Goal: Task Accomplishment & Management: Use online tool/utility

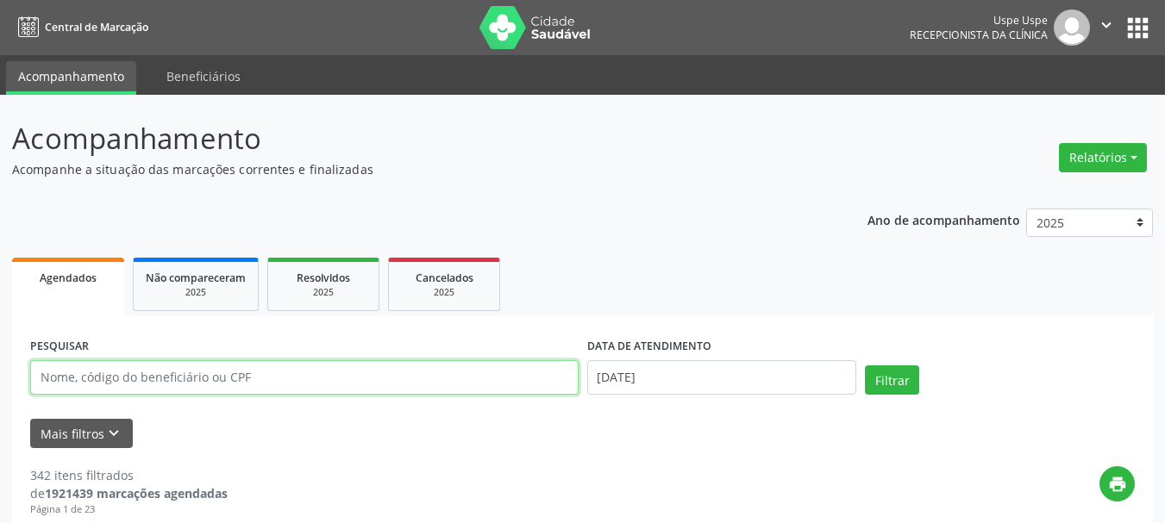
drag, startPoint x: 0, startPoint y: 0, endPoint x: 342, endPoint y: 362, distance: 498.4
click at [278, 360] on input "text" at bounding box center [304, 377] width 548 height 34
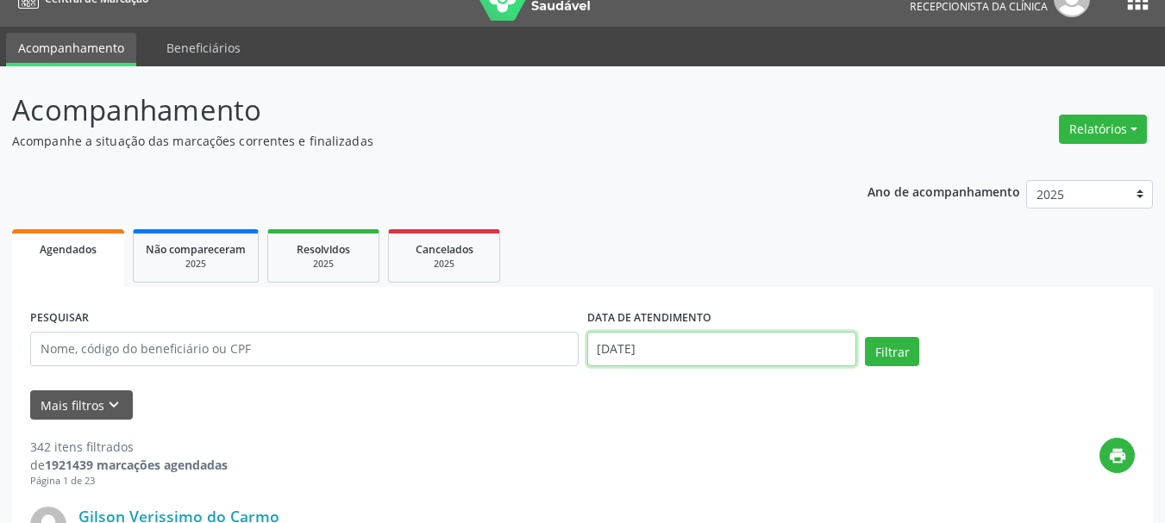
drag, startPoint x: 614, startPoint y: 347, endPoint x: 648, endPoint y: 310, distance: 50.6
click at [614, 347] on input "[DATE]" at bounding box center [722, 349] width 270 height 34
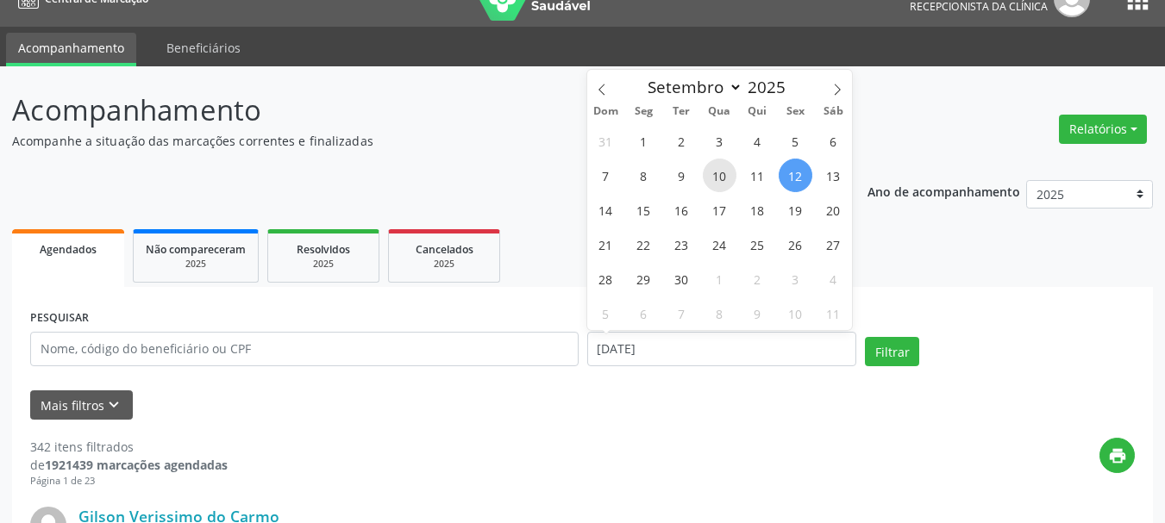
click at [714, 180] on span "10" at bounding box center [720, 176] width 34 height 34
type input "[DATE]"
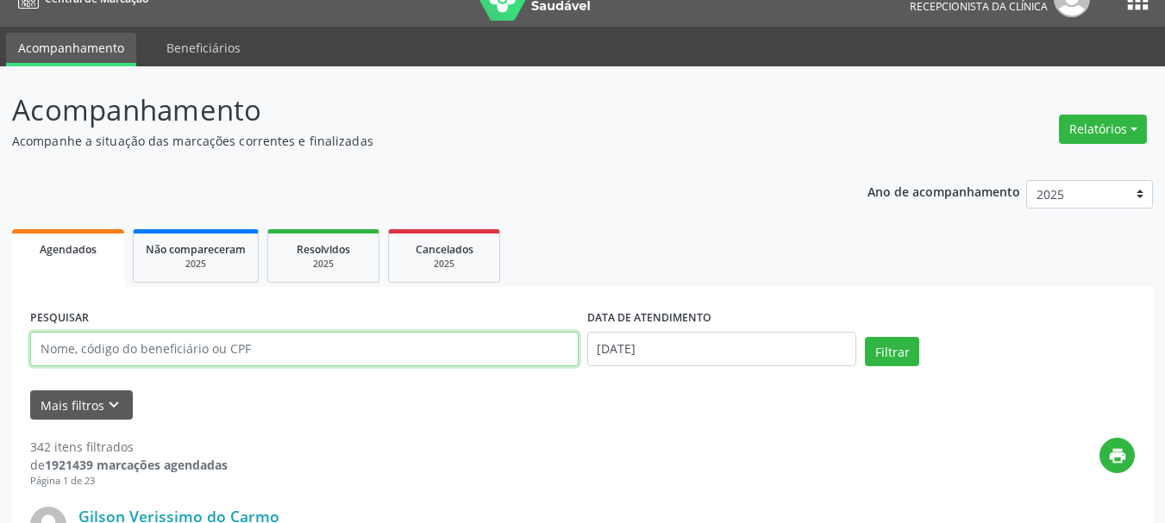
drag, startPoint x: 404, startPoint y: 354, endPoint x: 423, endPoint y: 349, distance: 19.5
click at [404, 354] on input "text" at bounding box center [304, 349] width 548 height 34
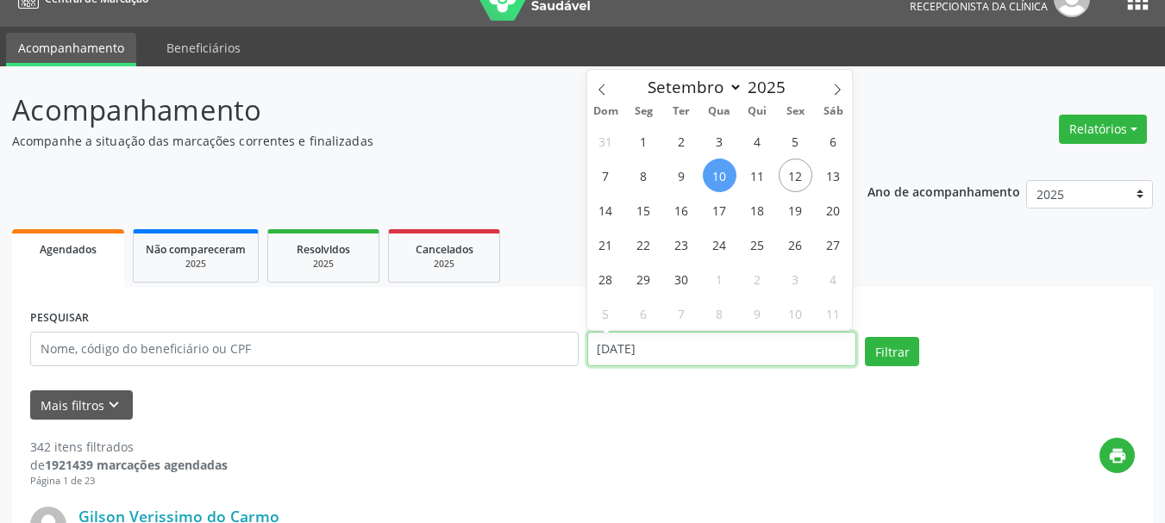
click at [590, 343] on input "[DATE]" at bounding box center [722, 349] width 270 height 34
click at [749, 171] on span "11" at bounding box center [758, 176] width 34 height 34
type input "[DATE]"
click at [748, 174] on span "11" at bounding box center [758, 176] width 34 height 34
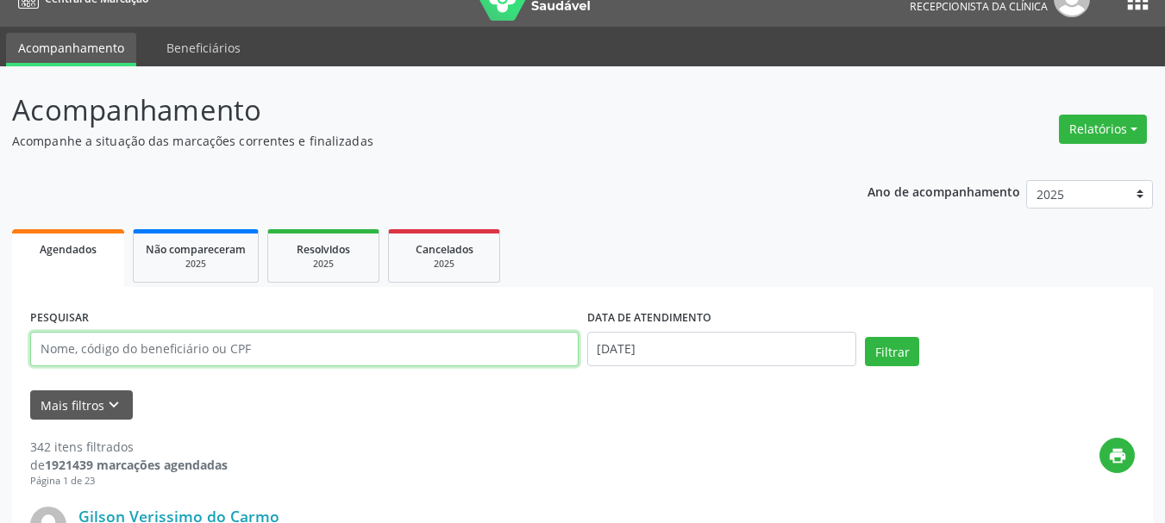
click at [329, 356] on input "text" at bounding box center [304, 349] width 548 height 34
type input "CARMEM [DATE] TO"
click at [865, 337] on button "Filtrar" at bounding box center [892, 351] width 54 height 29
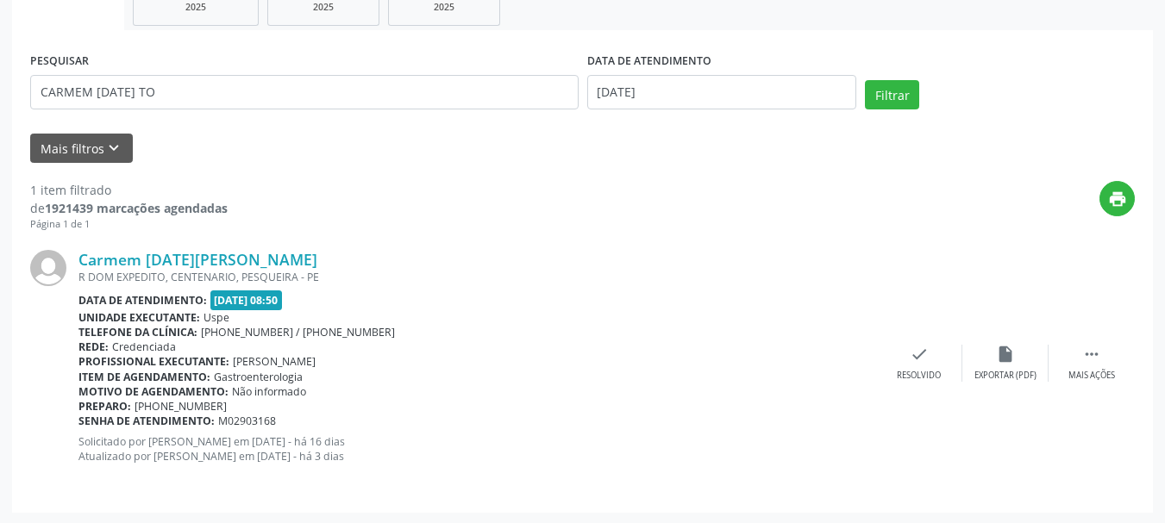
scroll to position [287, 0]
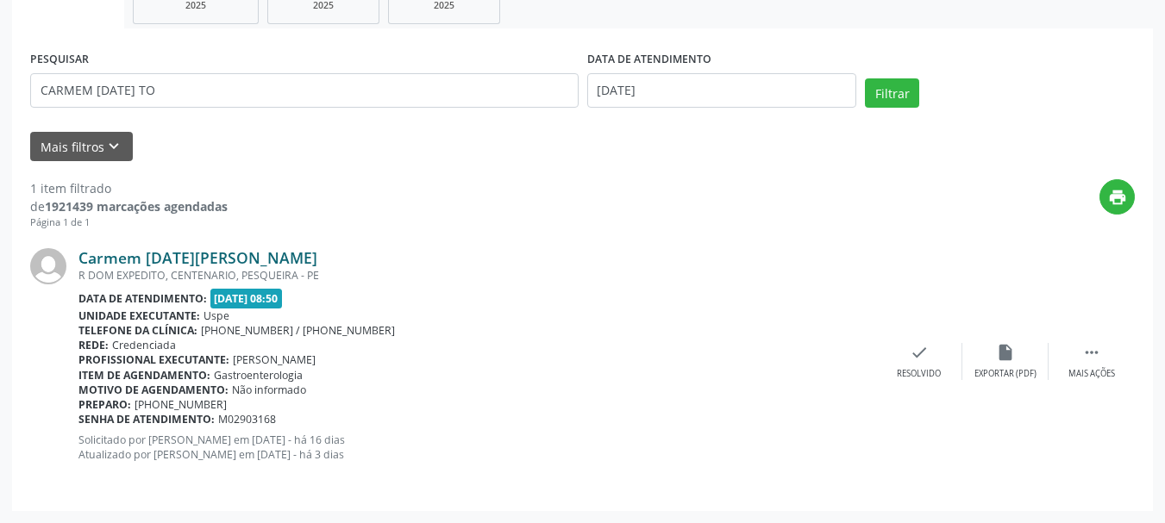
click at [269, 255] on link "Carmem [DATE][PERSON_NAME]" at bounding box center [197, 257] width 239 height 19
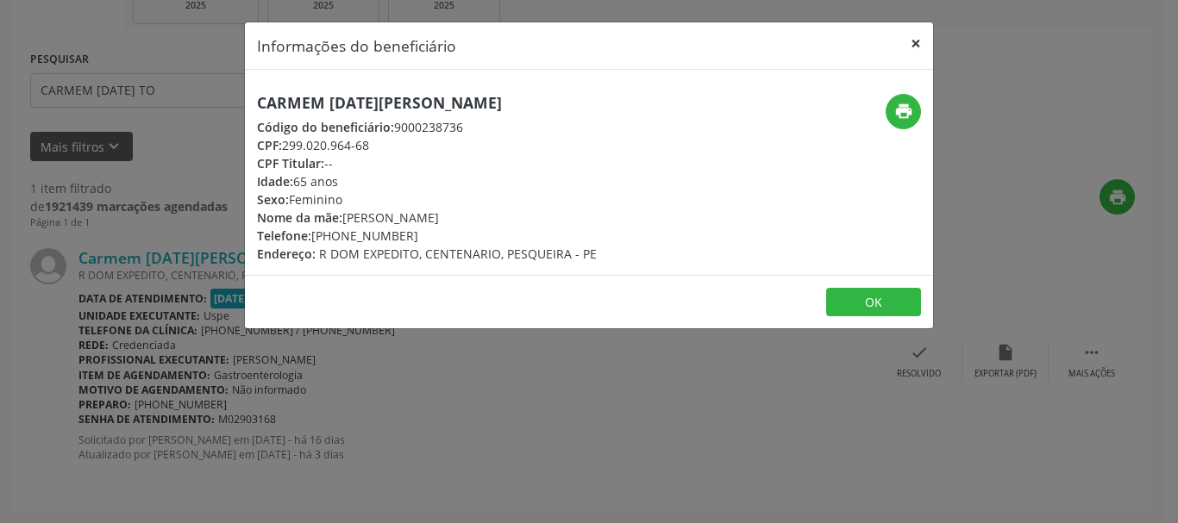
click at [905, 45] on button "×" at bounding box center [916, 43] width 34 height 42
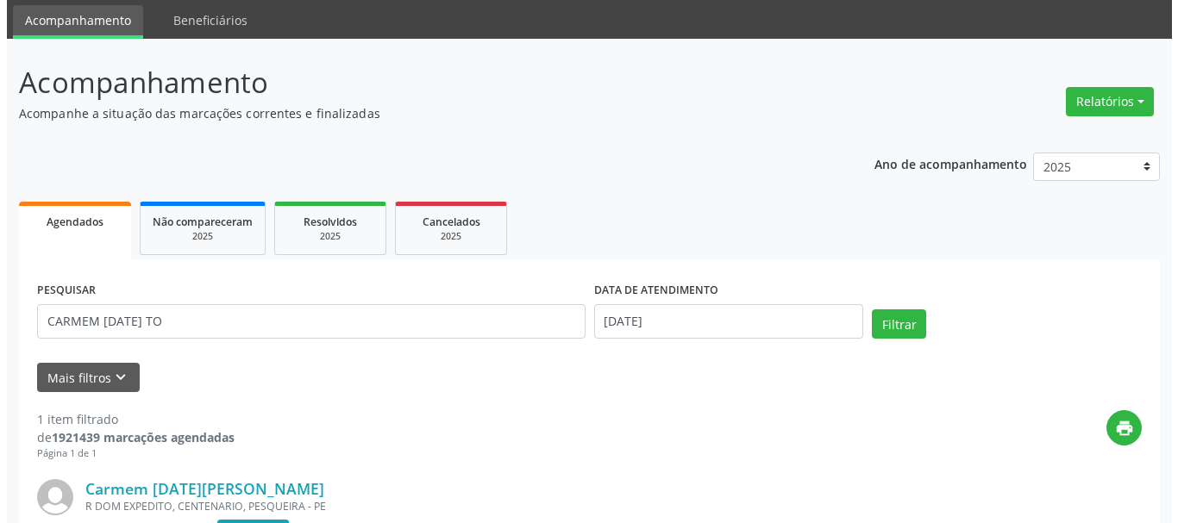
scroll to position [0, 0]
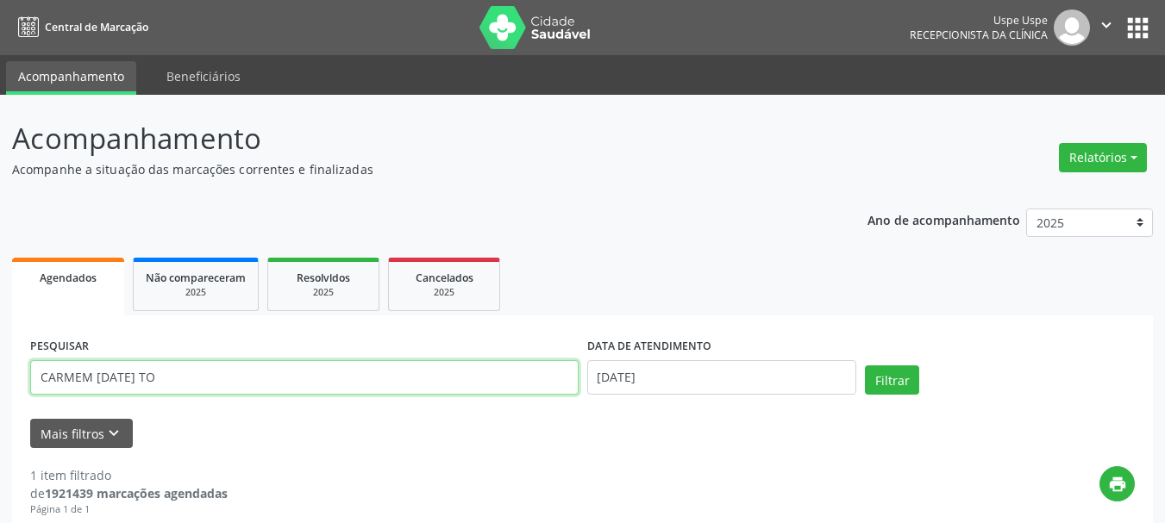
click at [171, 383] on input "CARMEM [DATE] TO" at bounding box center [304, 377] width 548 height 34
click at [1087, 155] on button "Relatórios" at bounding box center [1103, 157] width 88 height 29
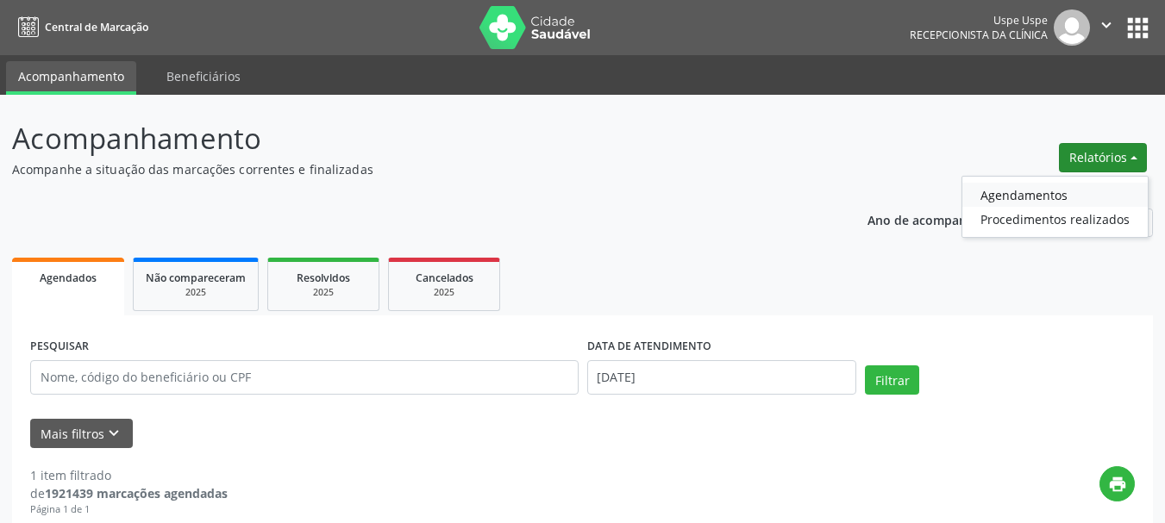
click at [1075, 185] on link "Agendamentos" at bounding box center [1054, 195] width 185 height 24
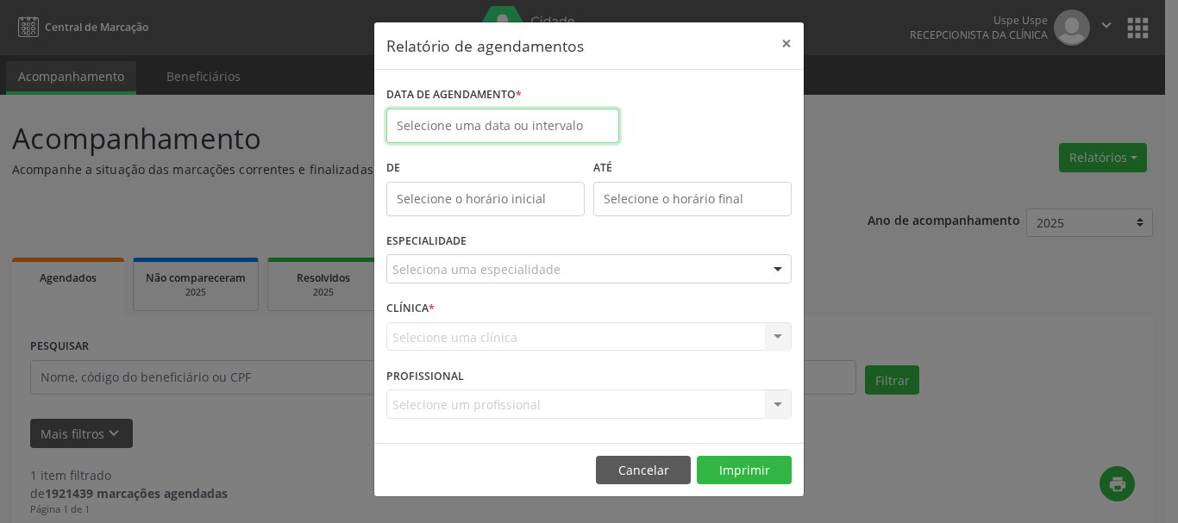
click at [495, 116] on input "text" at bounding box center [502, 126] width 233 height 34
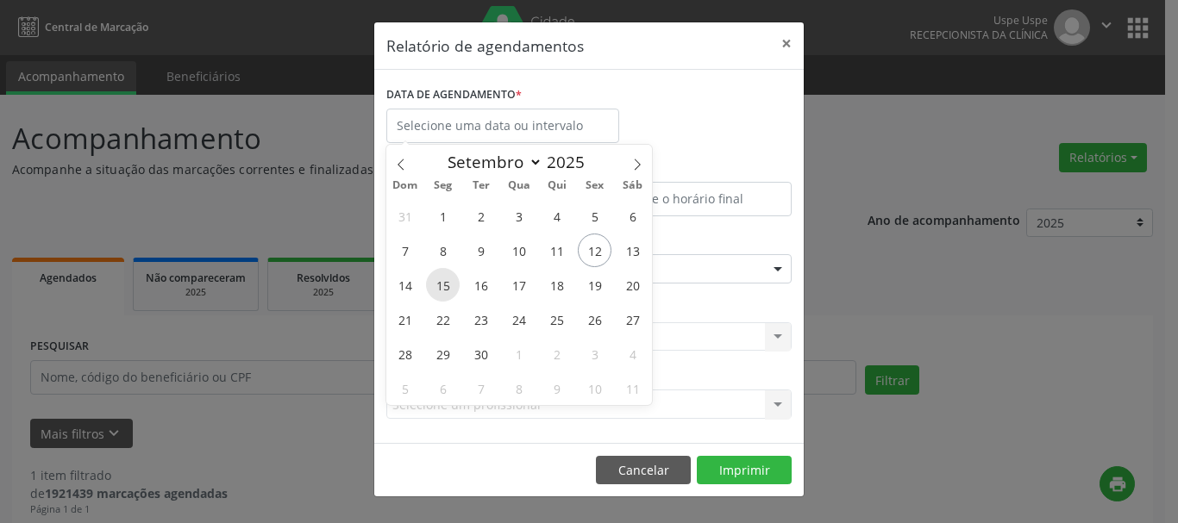
click at [455, 275] on span "15" at bounding box center [443, 285] width 34 height 34
type input "[DATE]"
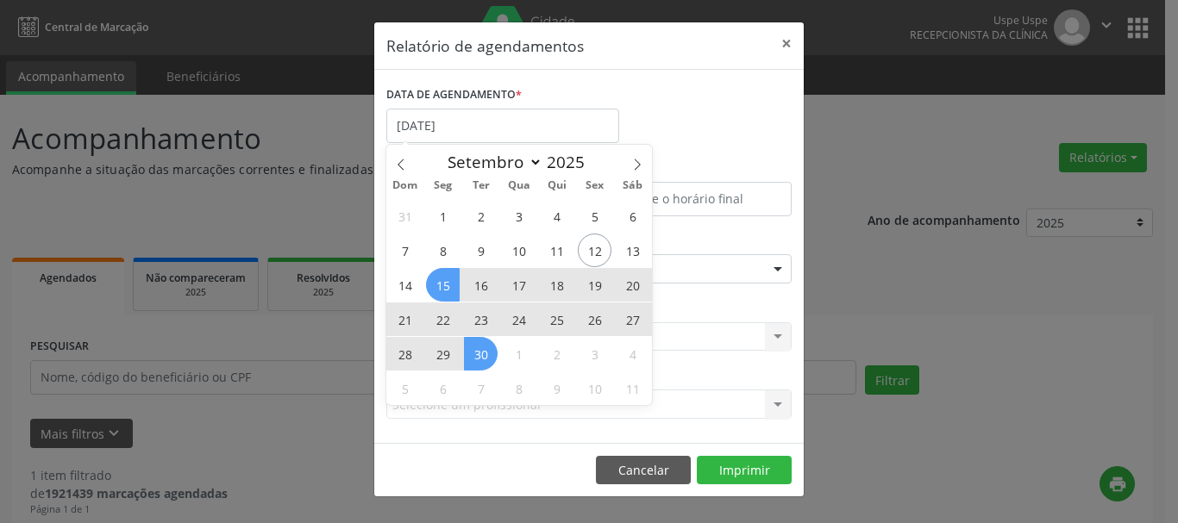
click at [485, 357] on span "30" at bounding box center [481, 354] width 34 height 34
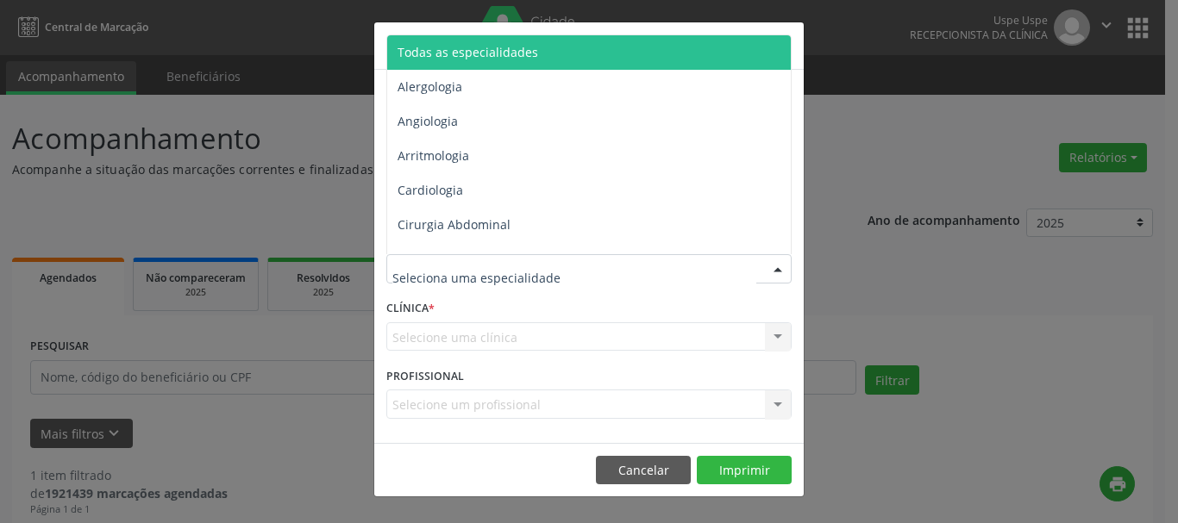
click at [459, 51] on span "Todas as especialidades" at bounding box center [468, 52] width 141 height 16
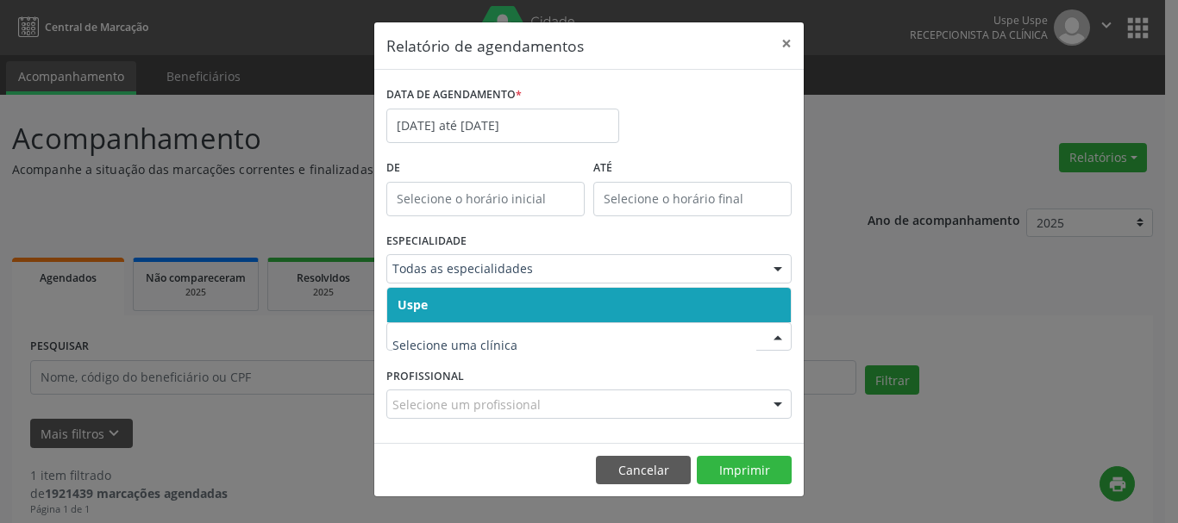
click at [410, 307] on span "Uspe" at bounding box center [413, 305] width 30 height 16
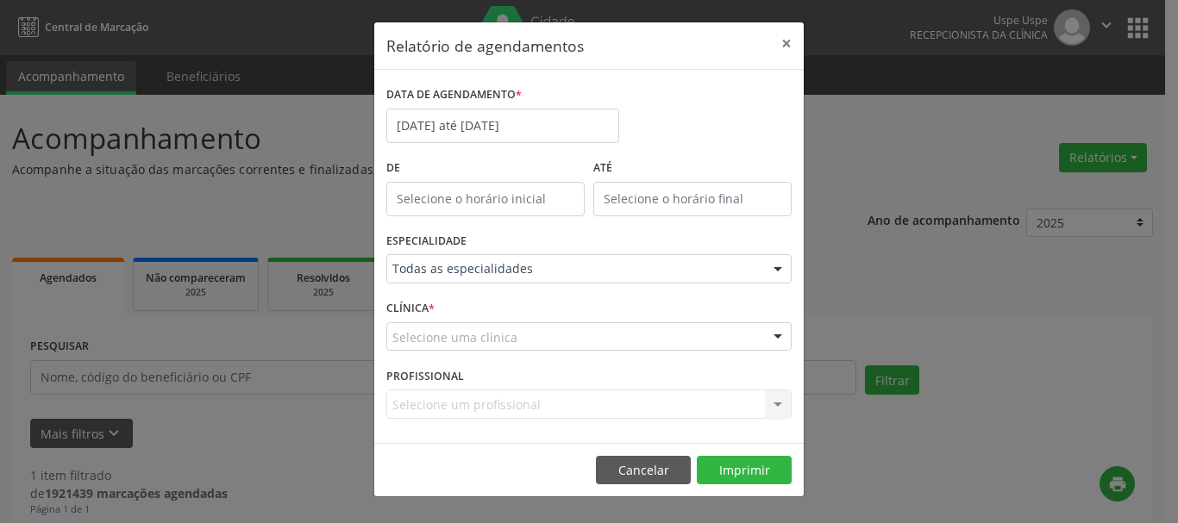
click at [410, 307] on span "Uspe" at bounding box center [412, 305] width 29 height 16
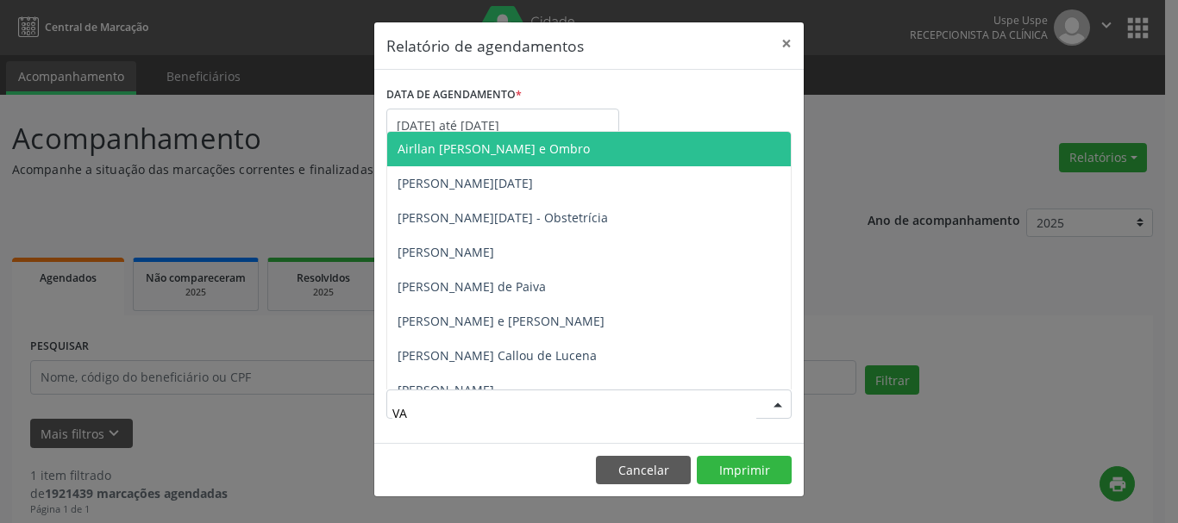
type input "VAL"
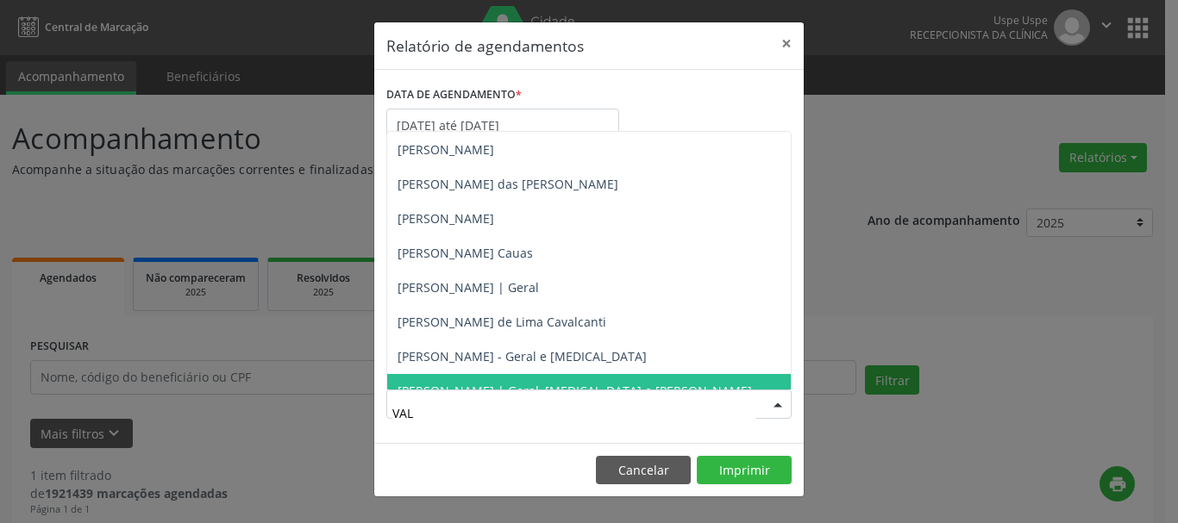
scroll to position [329, 0]
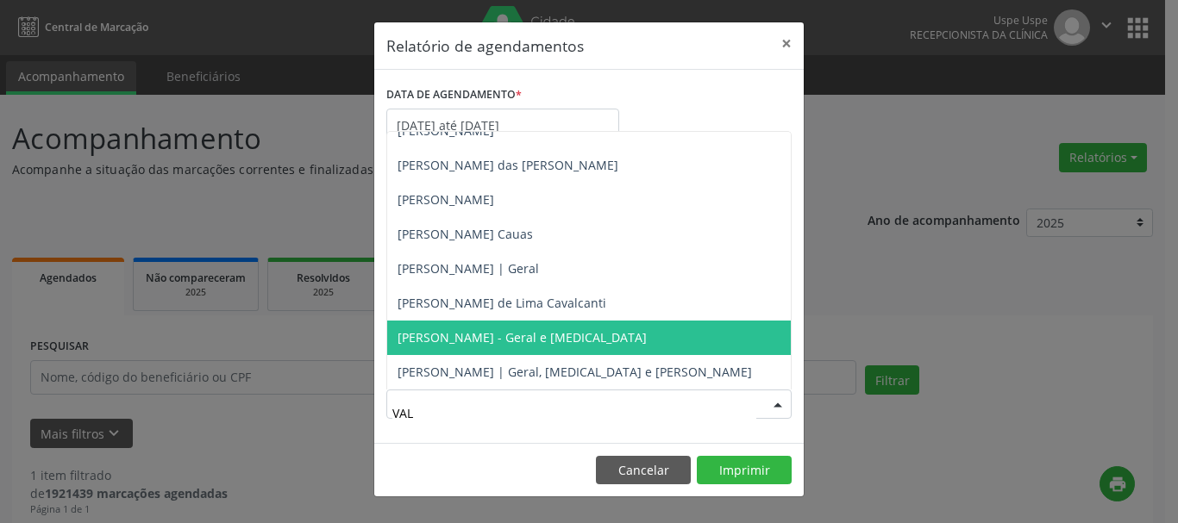
click at [464, 326] on span "[PERSON_NAME] - Geral e [MEDICAL_DATA]" at bounding box center [589, 338] width 404 height 34
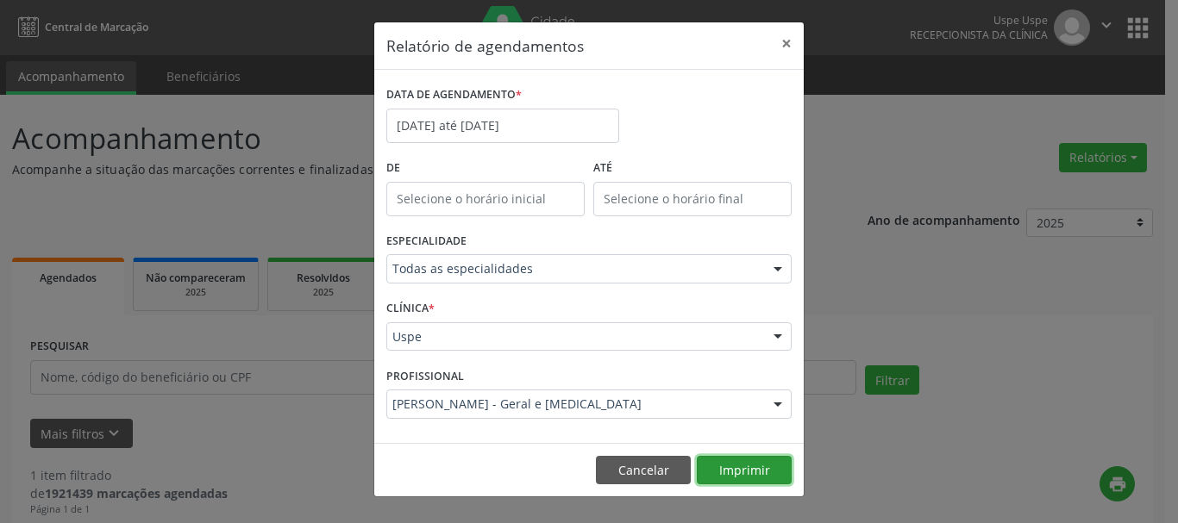
drag, startPoint x: 760, startPoint y: 456, endPoint x: 752, endPoint y: 460, distance: 8.9
click at [758, 456] on button "Imprimir" at bounding box center [744, 470] width 95 height 29
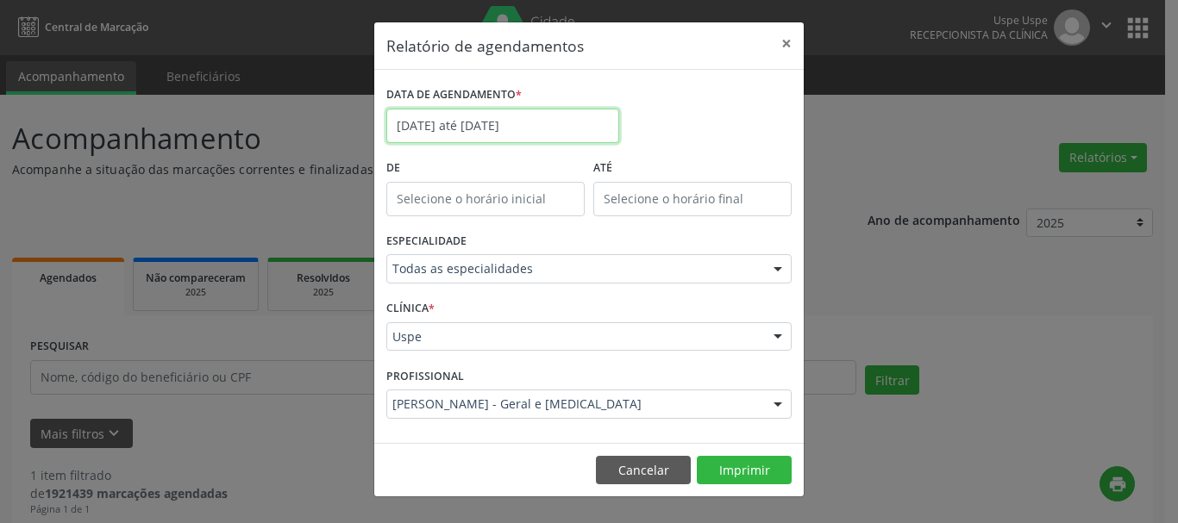
click at [485, 118] on input "[DATE] até [DATE]" at bounding box center [502, 126] width 233 height 34
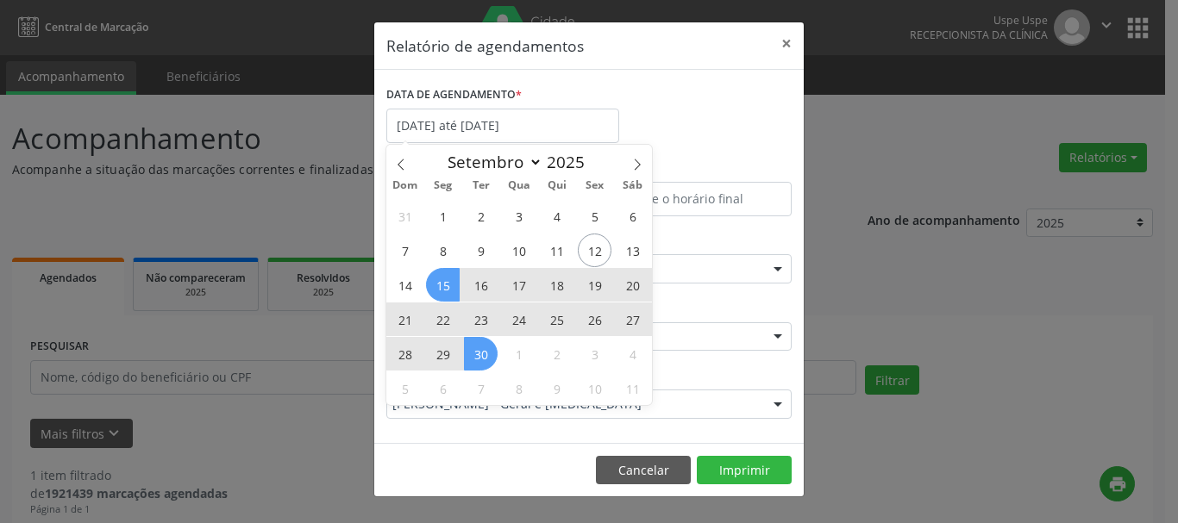
click at [522, 314] on span "24" at bounding box center [519, 320] width 34 height 34
type input "[DATE]"
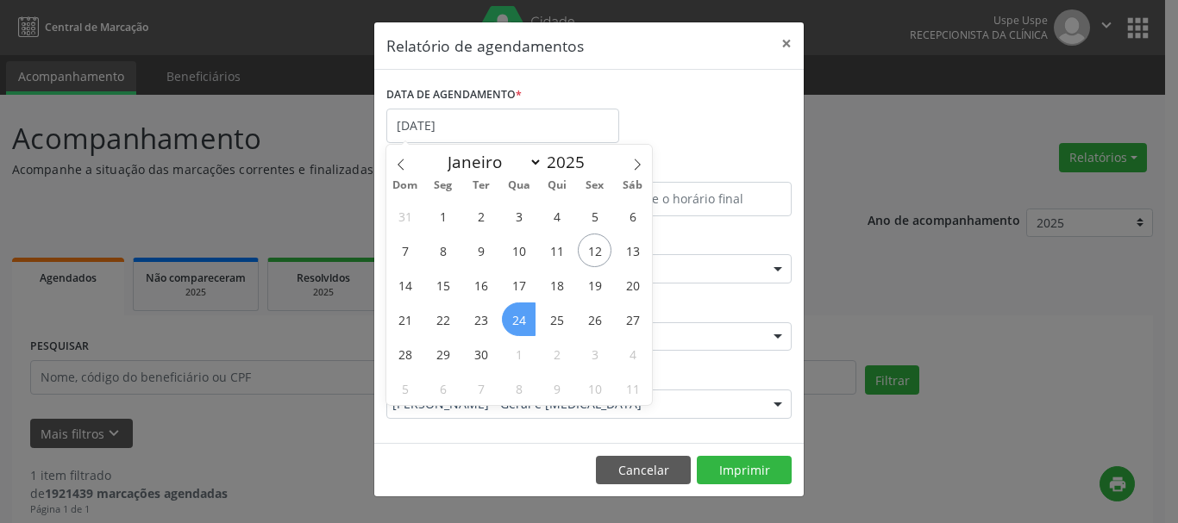
click at [522, 314] on span "24" at bounding box center [519, 320] width 34 height 34
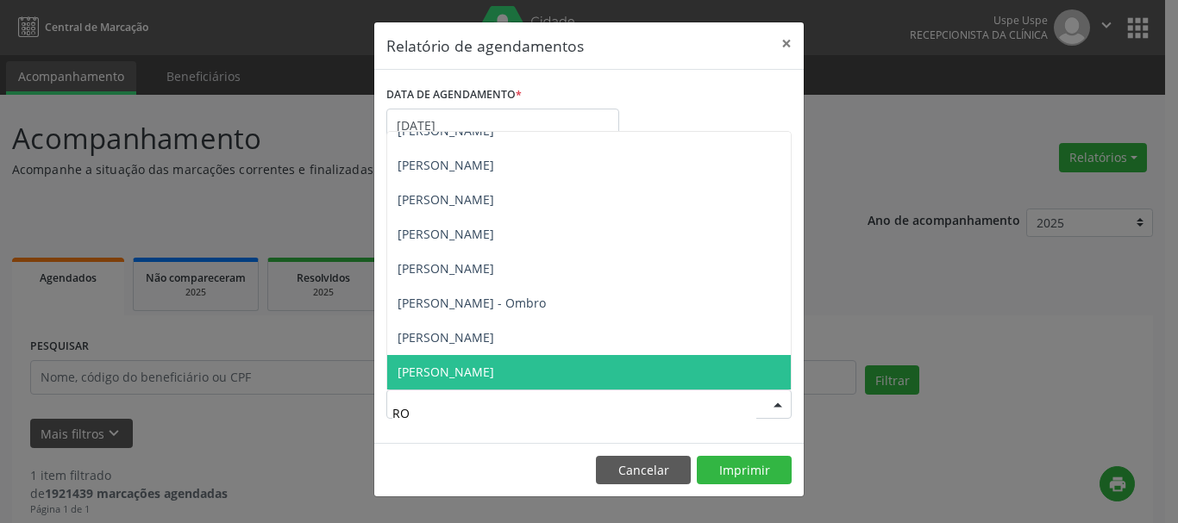
type input "ROS"
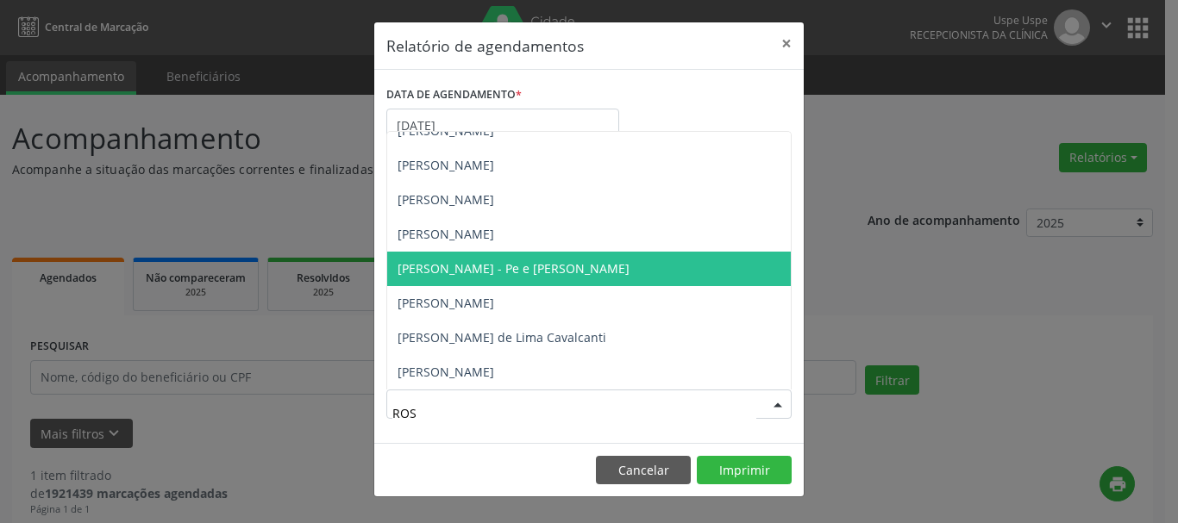
click at [504, 275] on span "[PERSON_NAME] - Pe e [PERSON_NAME]" at bounding box center [514, 268] width 232 height 16
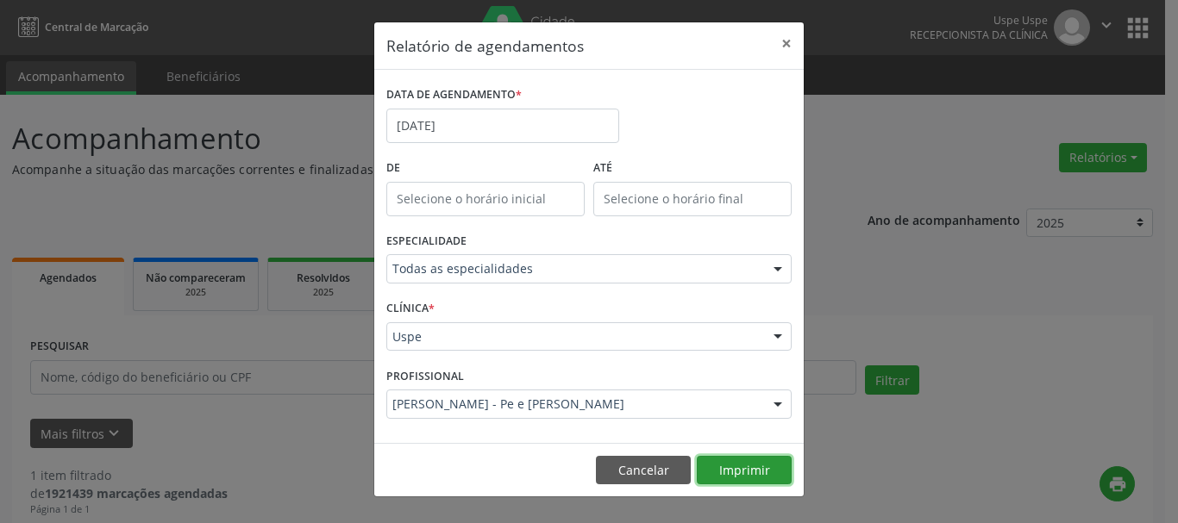
click at [755, 473] on button "Imprimir" at bounding box center [744, 470] width 95 height 29
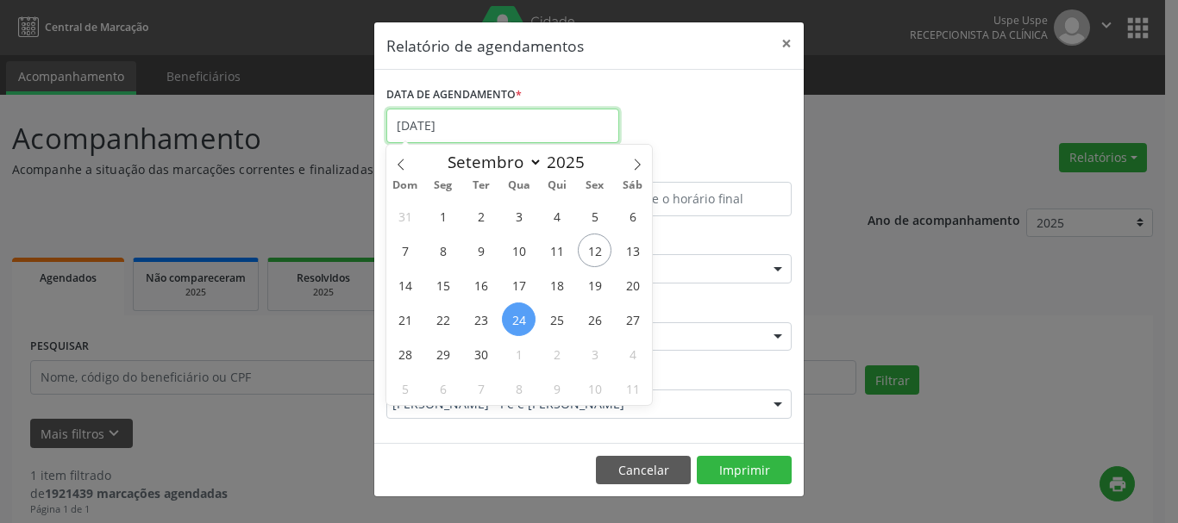
drag, startPoint x: 467, startPoint y: 129, endPoint x: 482, endPoint y: 149, distance: 25.2
click at [467, 130] on input "[DATE]" at bounding box center [502, 126] width 233 height 34
click at [511, 355] on span "1" at bounding box center [519, 354] width 34 height 34
type input "[DATE]"
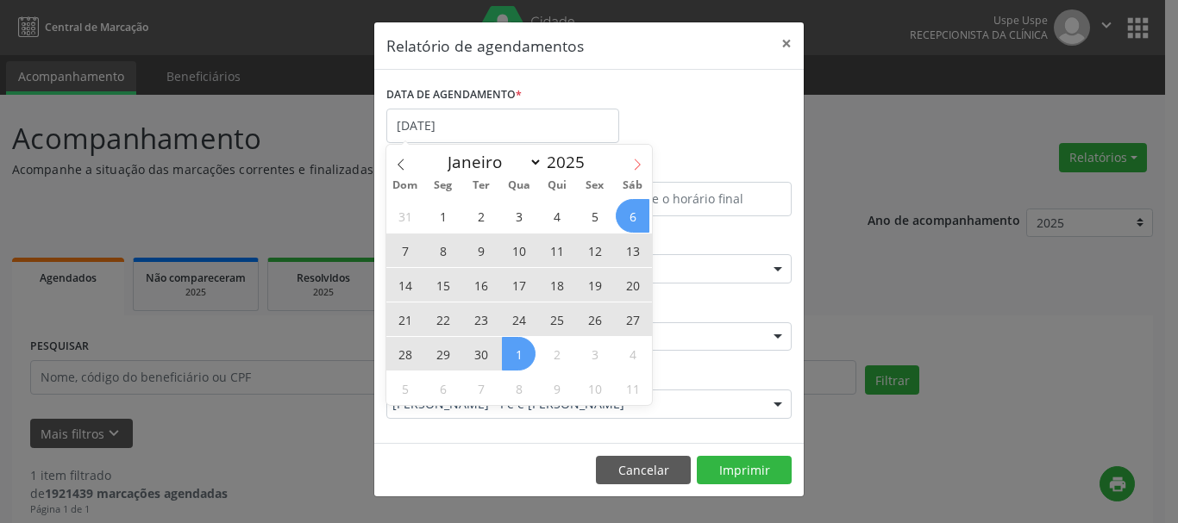
click at [636, 157] on span at bounding box center [637, 159] width 29 height 29
select select "9"
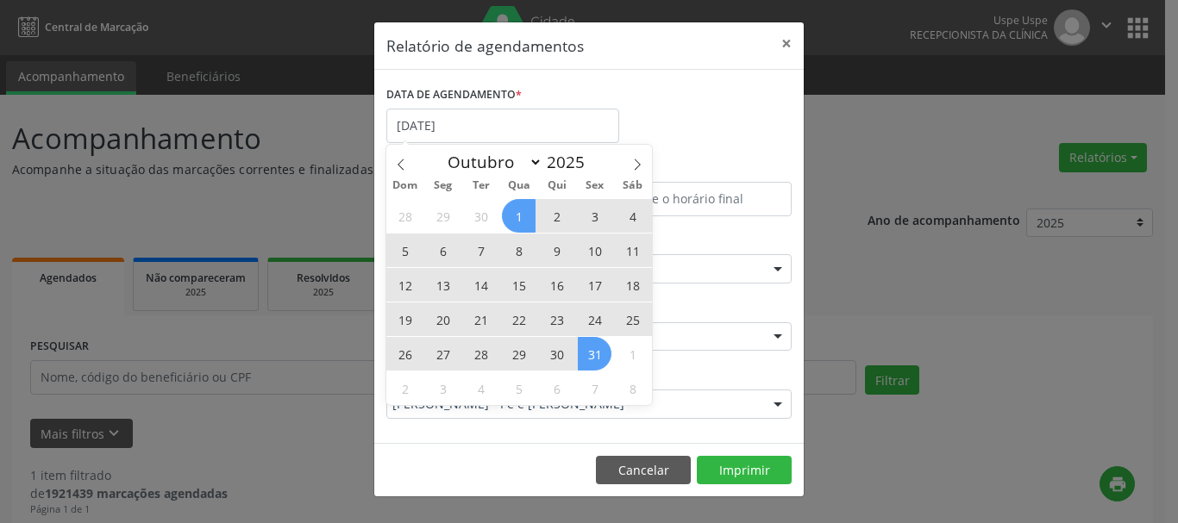
click at [593, 351] on span "31" at bounding box center [595, 354] width 34 height 34
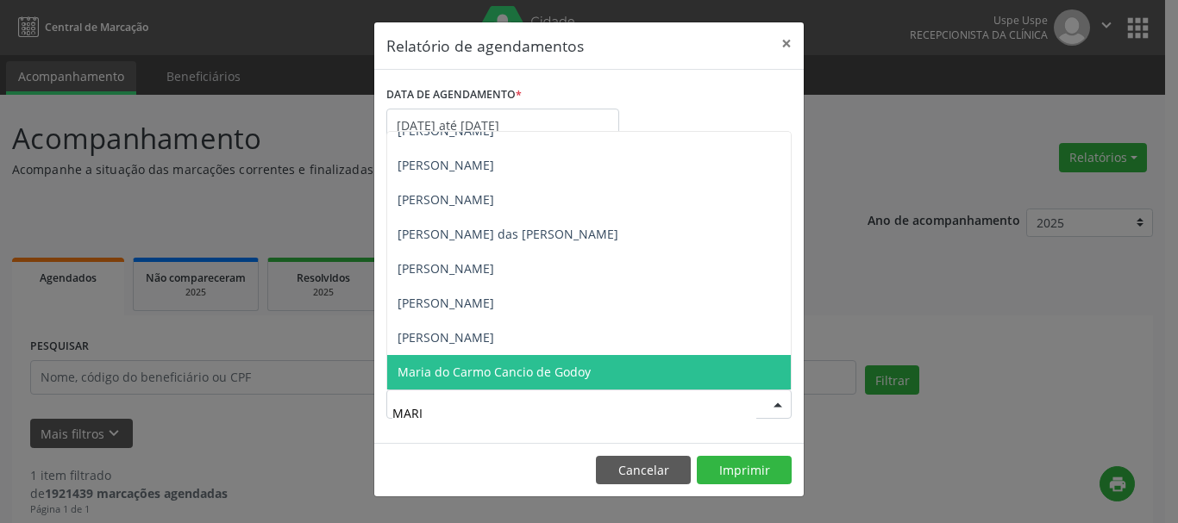
type input "[PERSON_NAME]"
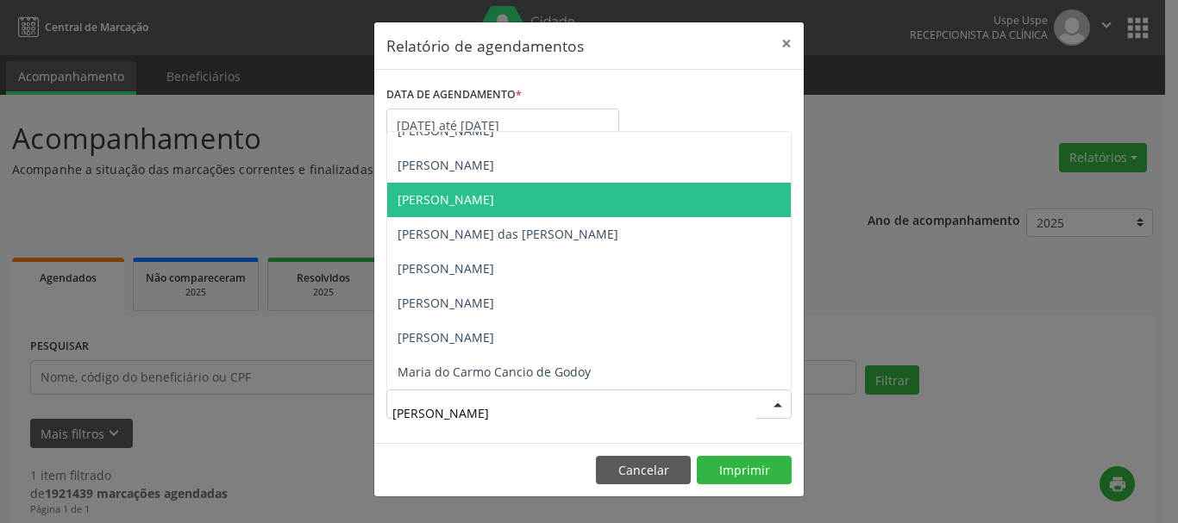
click at [479, 199] on span "[PERSON_NAME]" at bounding box center [446, 199] width 97 height 16
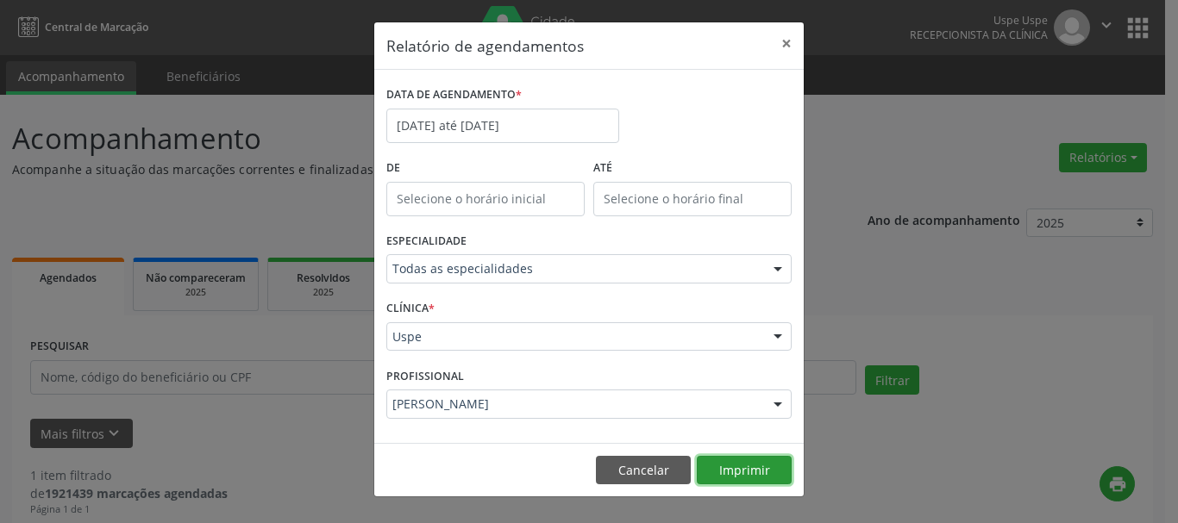
click at [742, 479] on button "Imprimir" at bounding box center [744, 470] width 95 height 29
